Goal: Obtain resource: Download file/media

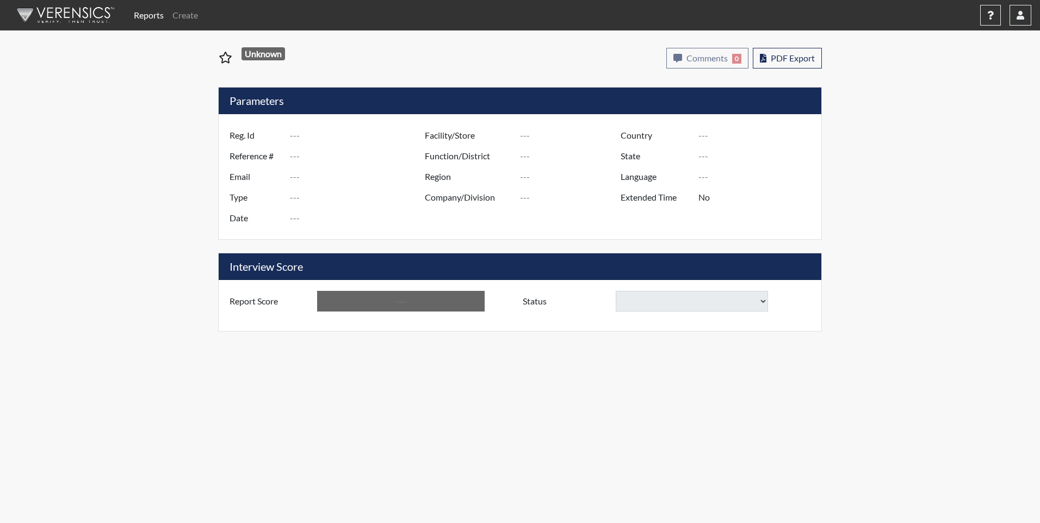
type input "[PERSON_NAME]"
type input "51467"
type input "[EMAIL_ADDRESS][DOMAIN_NAME]"
type input "Corrections Pre-Employment"
type input "[DATE]"
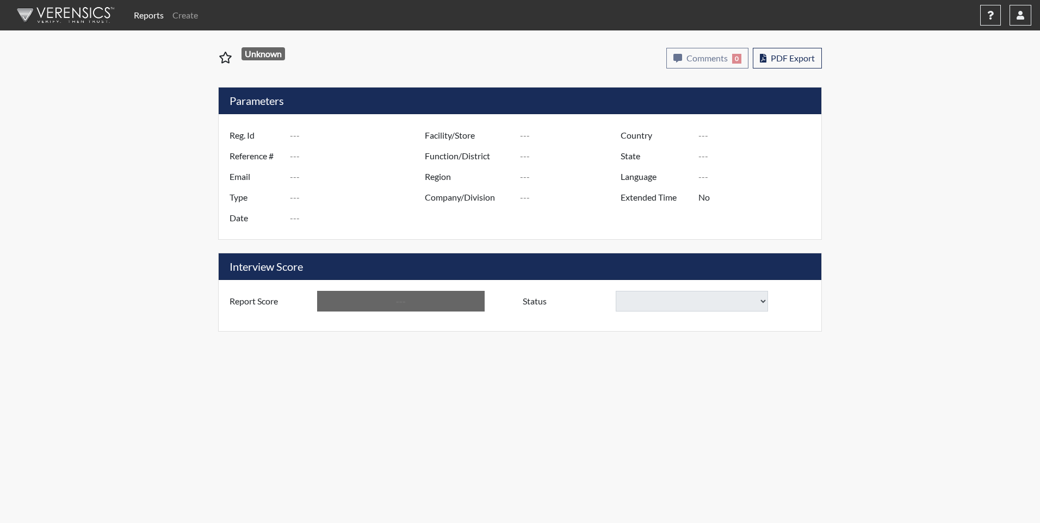
type input "CCC"
type input "[GEOGRAPHIC_DATA]"
type input "[US_STATE]"
type input "English"
type input "Yes"
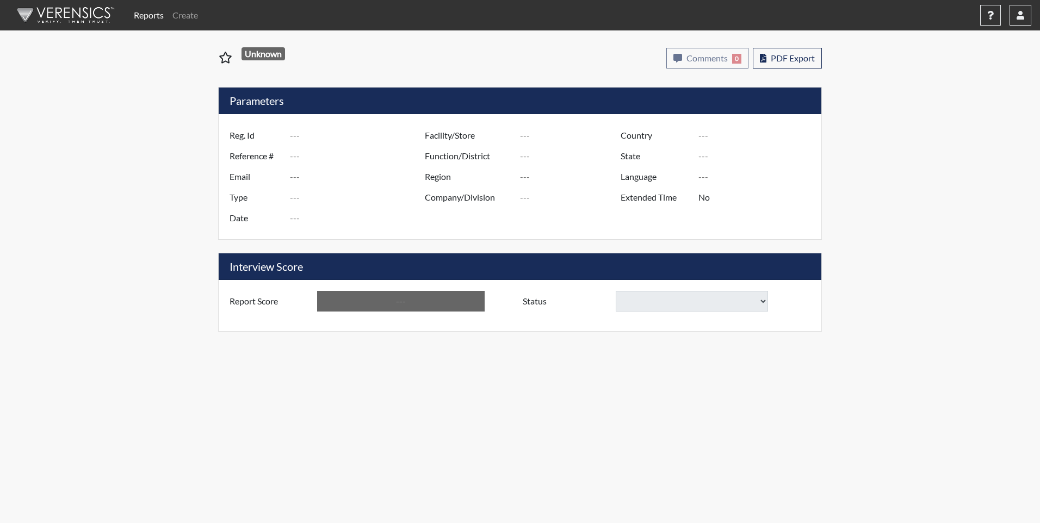
type input "Above Conditions"
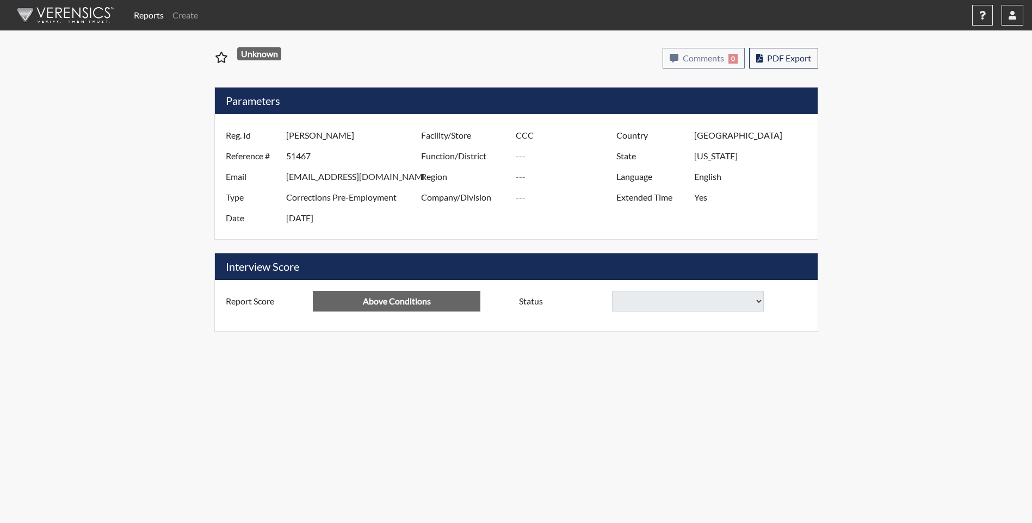
select select
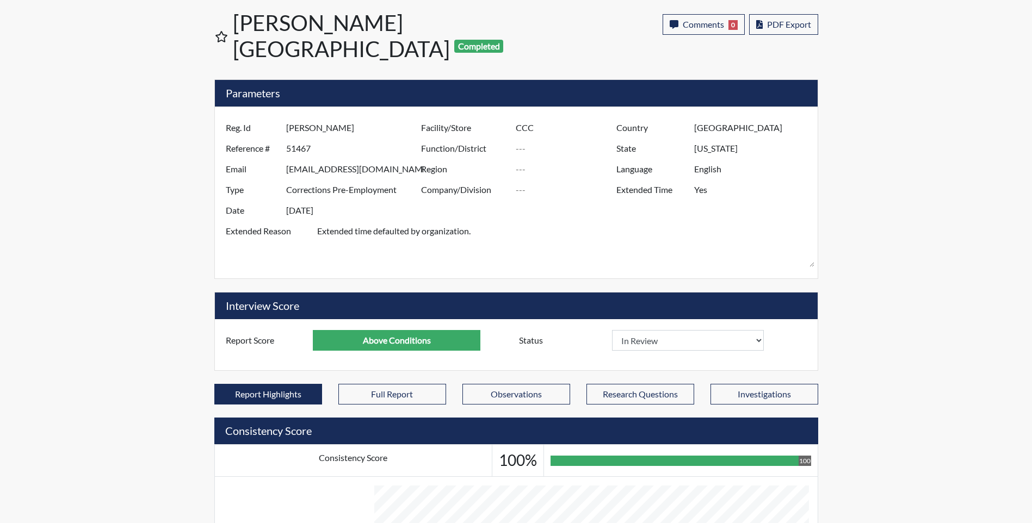
scroll to position [109, 0]
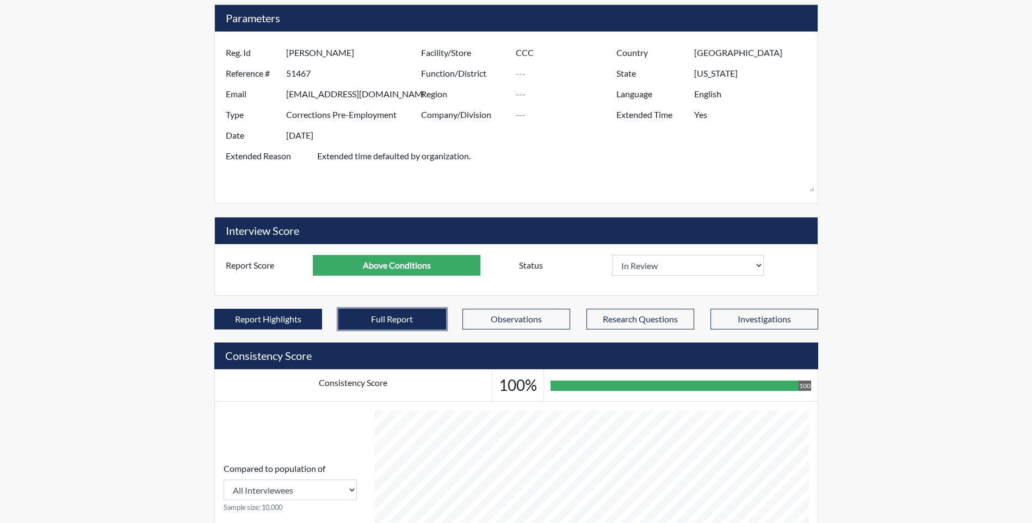
click at [419, 309] on button "Full Report" at bounding box center [392, 319] width 108 height 21
select select
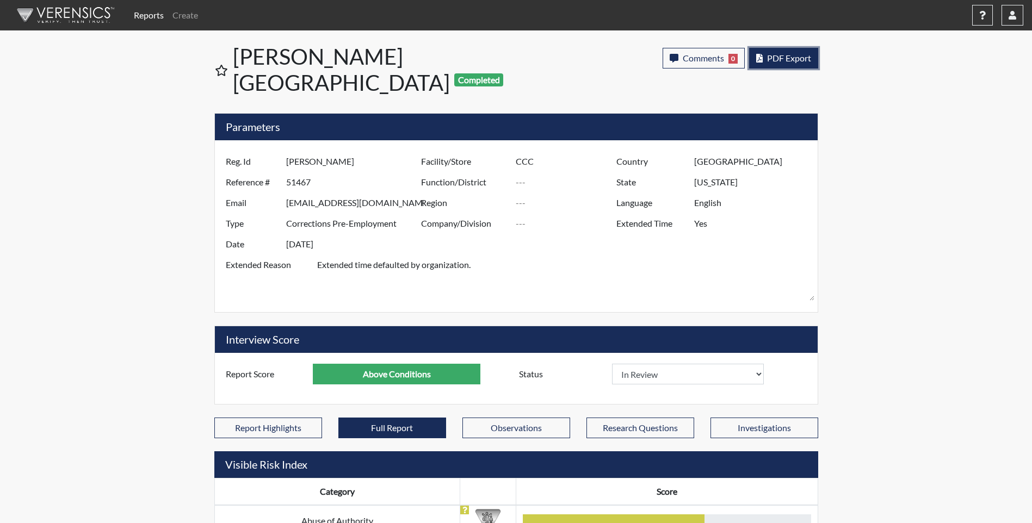
click at [783, 56] on span "PDF Export" at bounding box center [789, 58] width 44 height 10
